Goal: Information Seeking & Learning: Learn about a topic

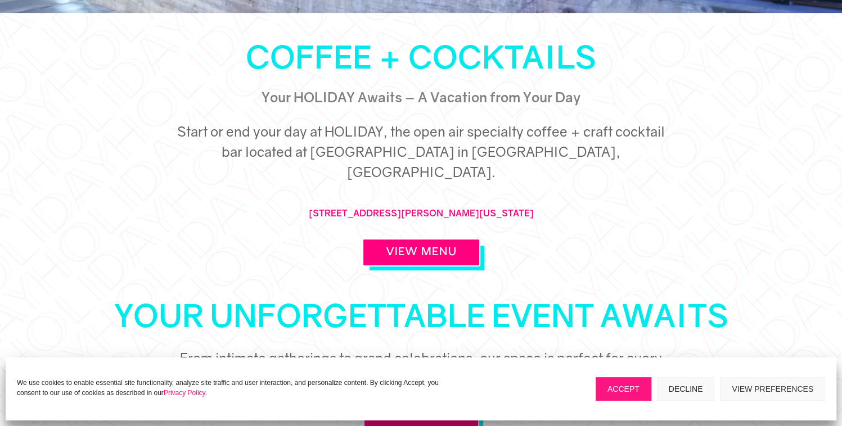
drag, startPoint x: 641, startPoint y: 401, endPoint x: 637, endPoint y: 394, distance: 7.5
click at [641, 401] on button "Accept" at bounding box center [624, 390] width 56 height 24
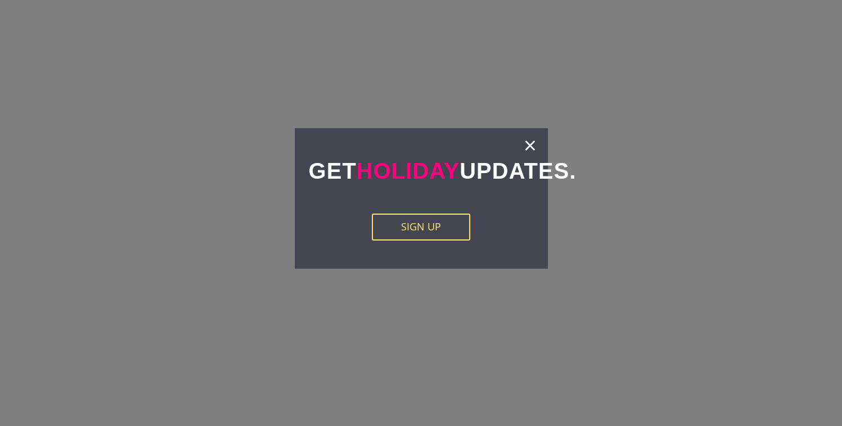
scroll to position [1857, 0]
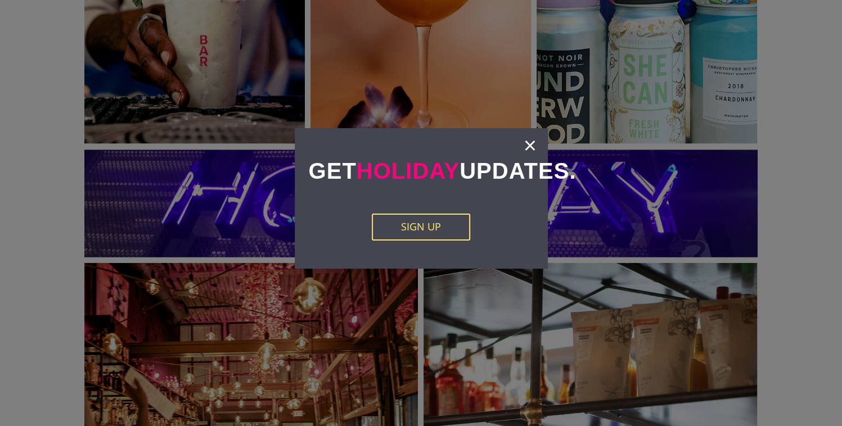
drag, startPoint x: 528, startPoint y: 143, endPoint x: 612, endPoint y: 233, distance: 122.6
click at [529, 143] on link "×" at bounding box center [530, 145] width 13 height 11
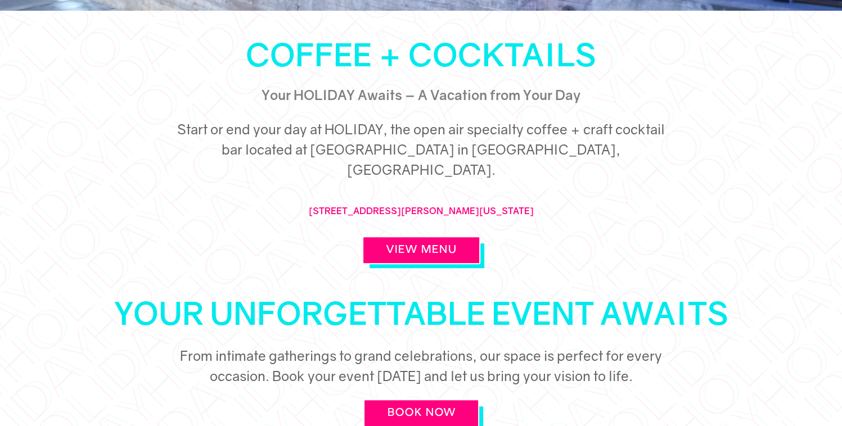
scroll to position [363, 0]
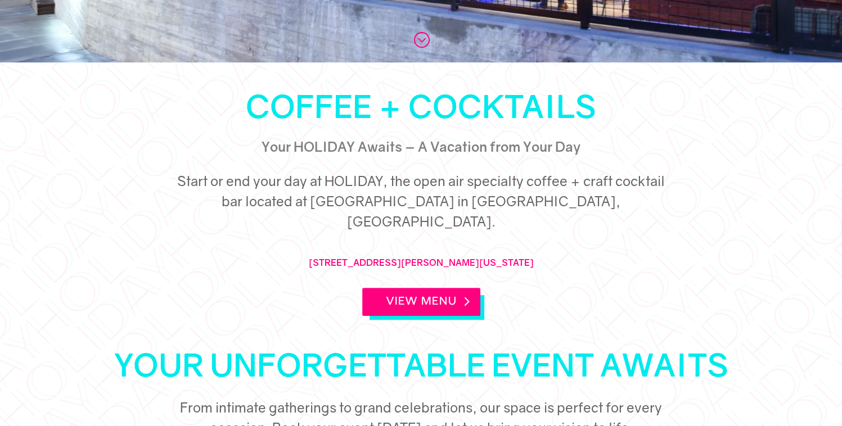
click at [440, 288] on link "View Menu" at bounding box center [421, 302] width 118 height 28
